Goal: Transaction & Acquisition: Purchase product/service

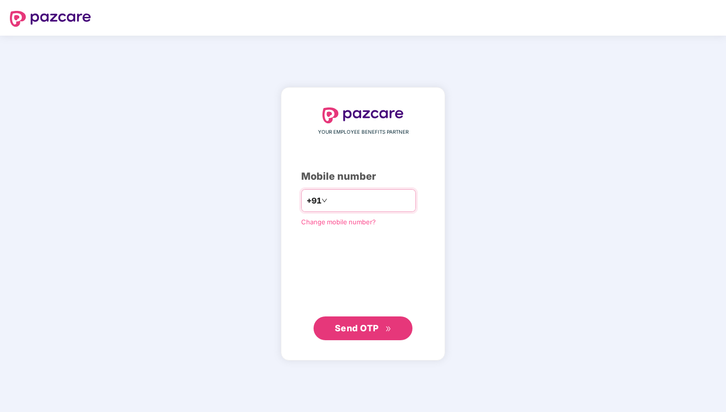
type input "**********"
click at [356, 332] on span "Send OTP" at bounding box center [357, 327] width 44 height 10
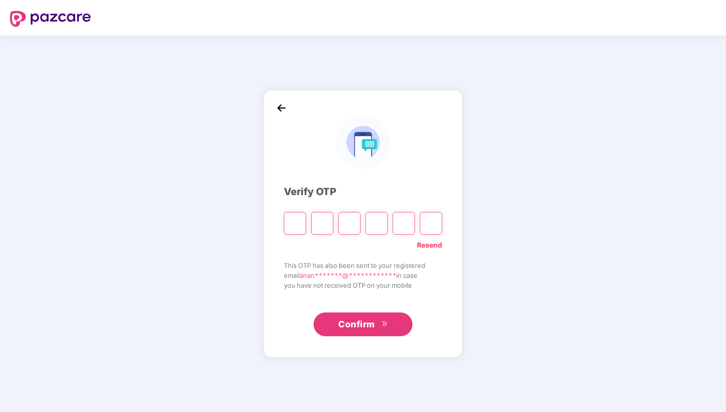
type input "*"
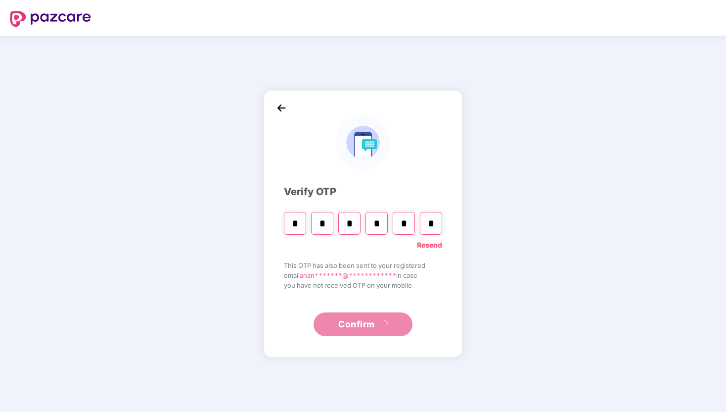
type input "*"
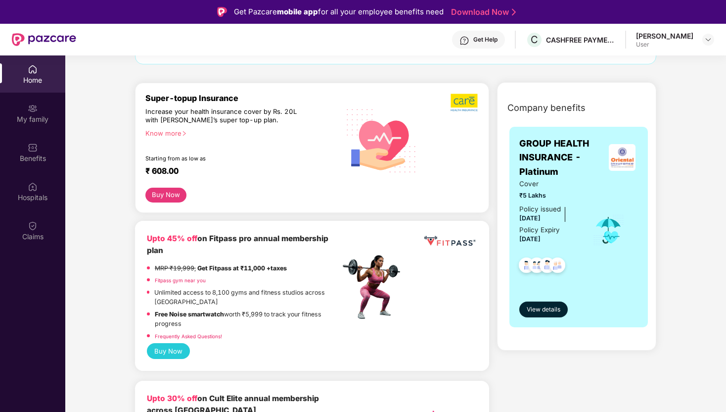
scroll to position [97, 0]
click at [534, 308] on span "View details" at bounding box center [544, 308] width 34 height 9
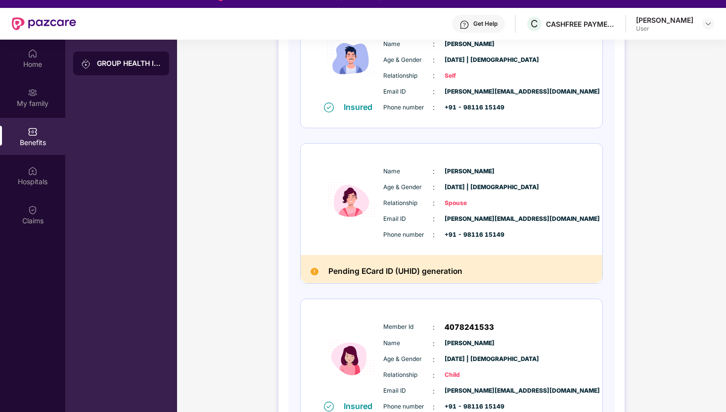
scroll to position [0, 0]
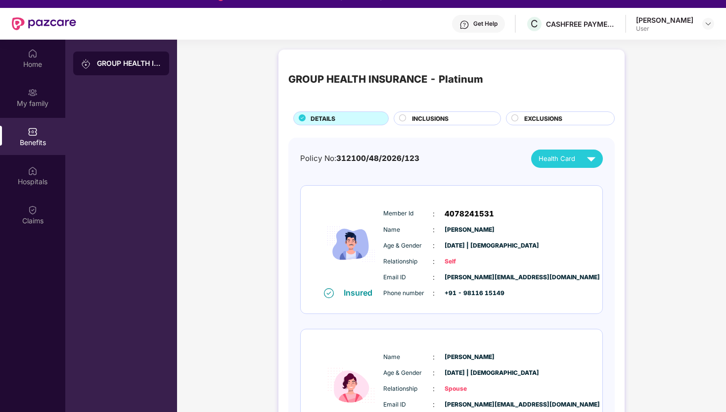
click at [132, 63] on div "GROUP HEALTH INSURANCE - Platinum" at bounding box center [129, 63] width 64 height 10
click at [39, 63] on div "Home" at bounding box center [32, 64] width 65 height 10
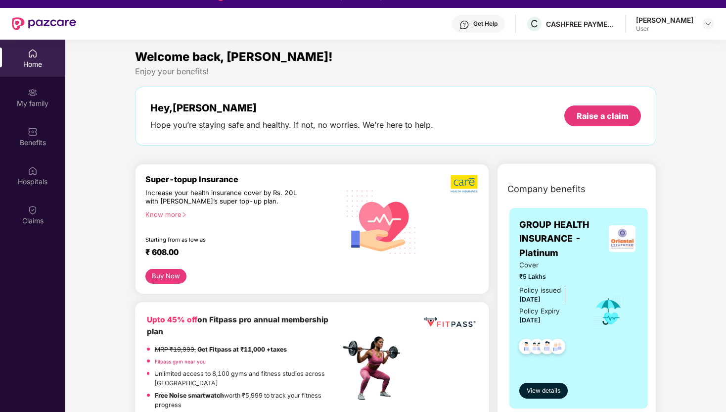
click at [159, 277] on button "Buy Now" at bounding box center [165, 276] width 41 height 15
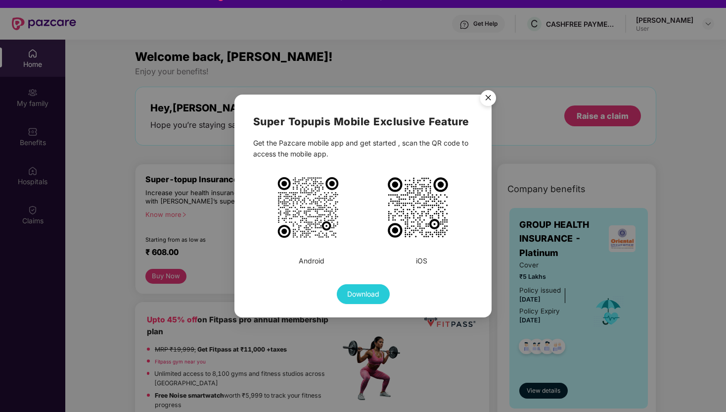
click at [480, 103] on img "Close" at bounding box center [489, 100] width 28 height 28
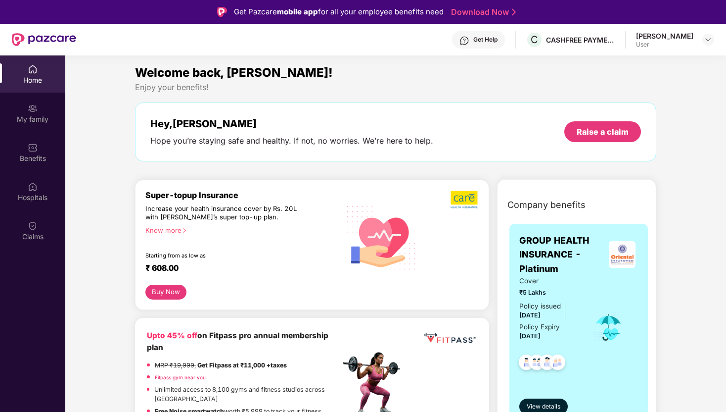
click at [163, 229] on div "Know more" at bounding box center [239, 229] width 189 height 7
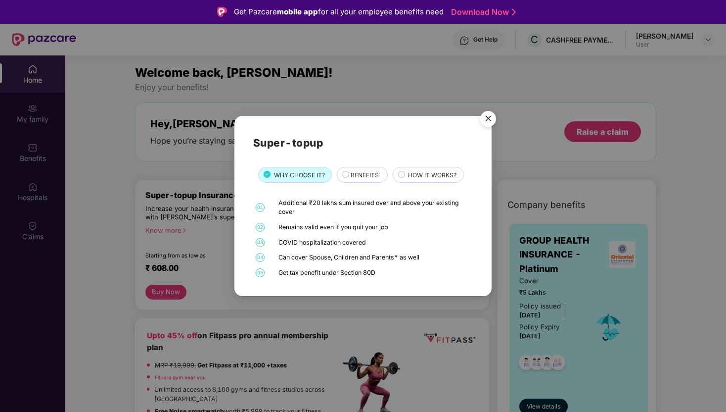
click at [486, 118] on img "Close" at bounding box center [489, 120] width 28 height 28
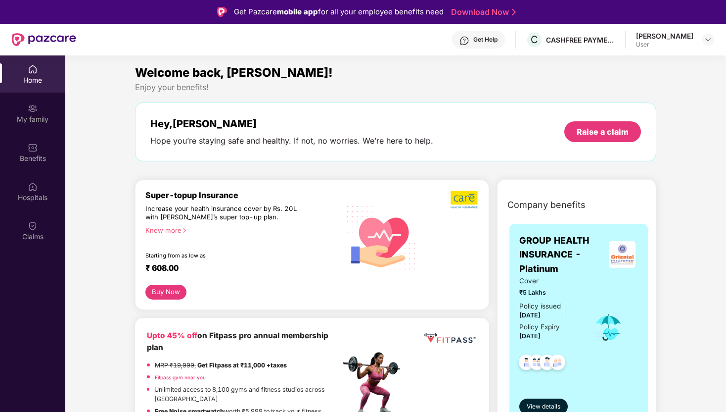
click at [164, 294] on button "Buy Now" at bounding box center [165, 292] width 41 height 15
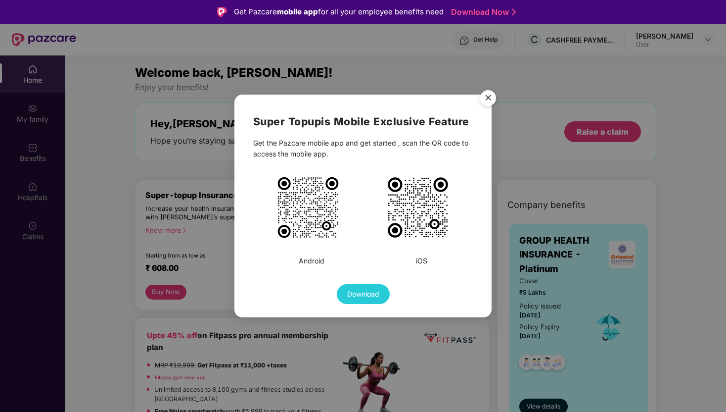
click at [492, 98] on img "Close" at bounding box center [489, 100] width 28 height 28
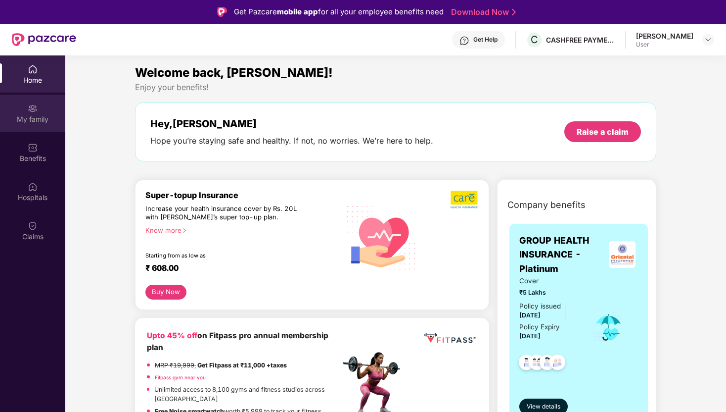
click at [38, 121] on div "My family" at bounding box center [32, 119] width 65 height 10
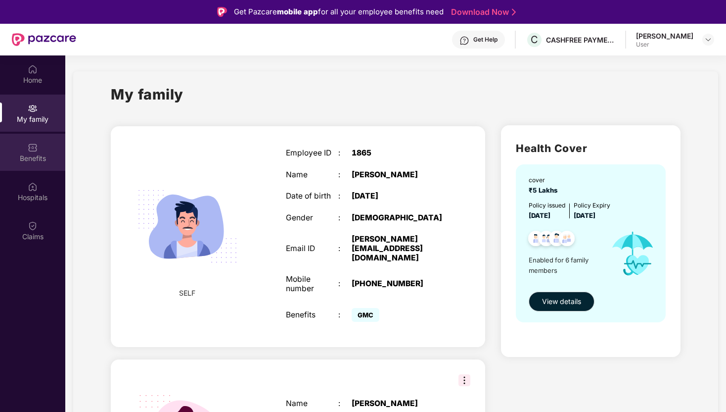
click at [33, 152] on div "Benefits" at bounding box center [32, 152] width 65 height 37
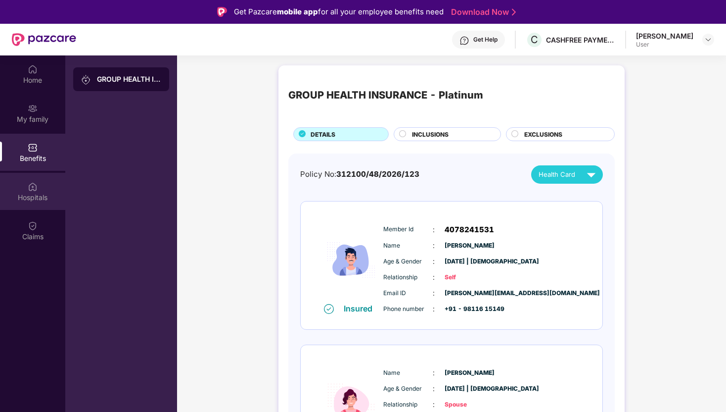
click at [33, 194] on div "Hospitals" at bounding box center [32, 198] width 65 height 10
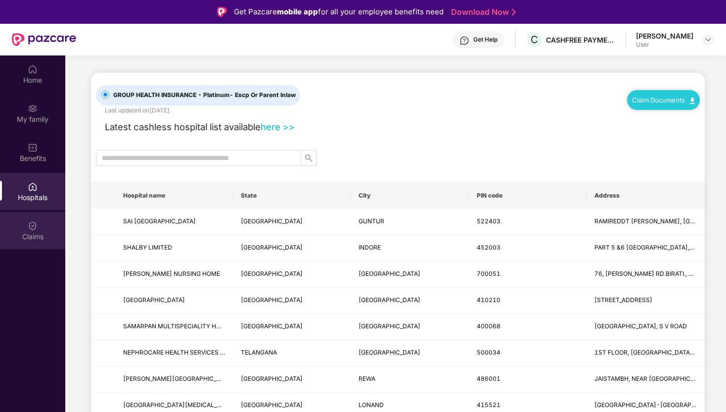
click at [35, 232] on div "Claims" at bounding box center [32, 237] width 65 height 10
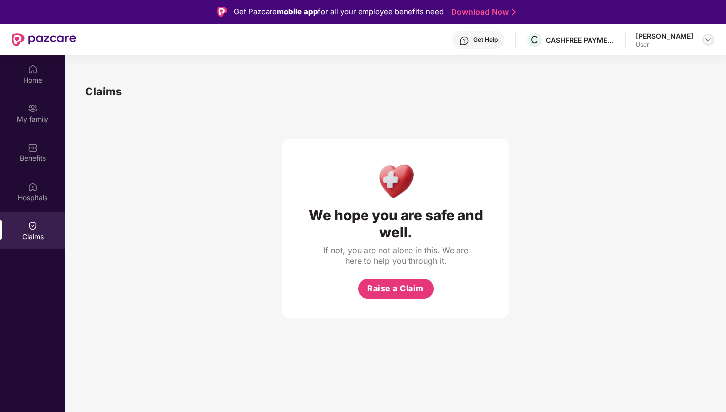
click at [710, 39] on img at bounding box center [709, 40] width 8 height 8
click at [582, 150] on div "We hope you are safe and well. If not, you are not alone in this. We are here t…" at bounding box center [396, 208] width 622 height 219
